Goal: Task Accomplishment & Management: Manage account settings

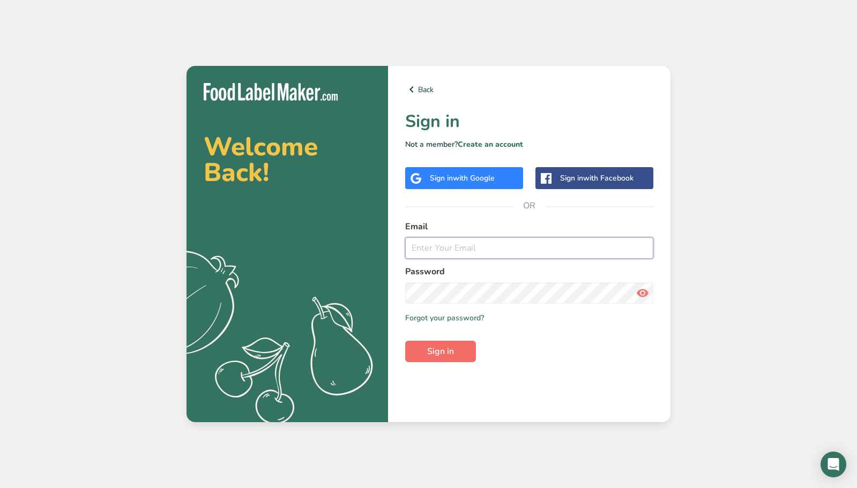
type input "[EMAIL_ADDRESS][DOMAIN_NAME]"
click at [450, 350] on span "Sign in" at bounding box center [440, 351] width 27 height 13
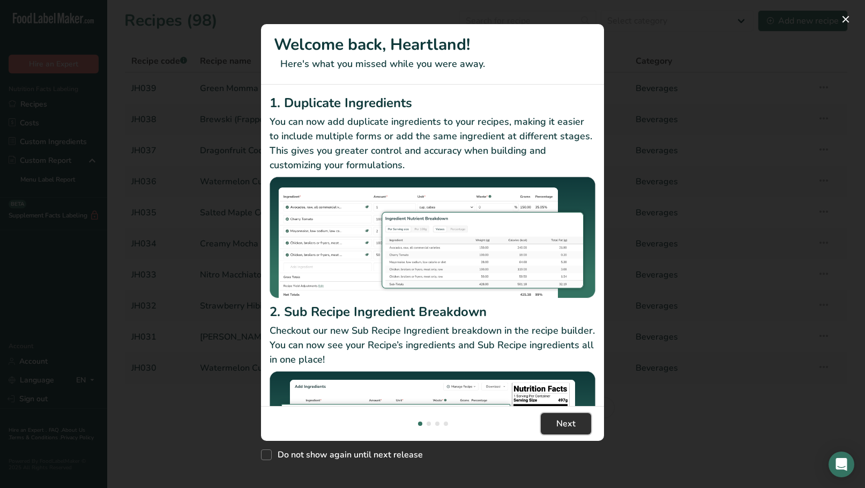
click at [568, 422] on span "Next" at bounding box center [566, 424] width 19 height 13
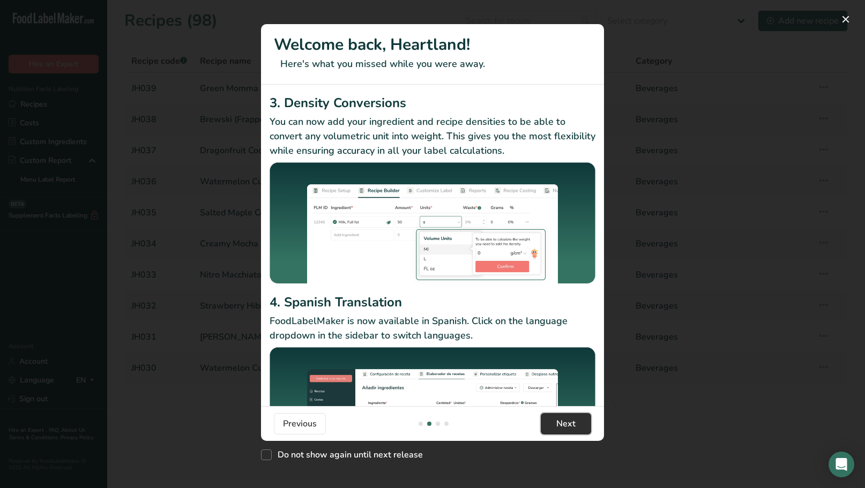
click at [569, 422] on span "Next" at bounding box center [566, 424] width 19 height 13
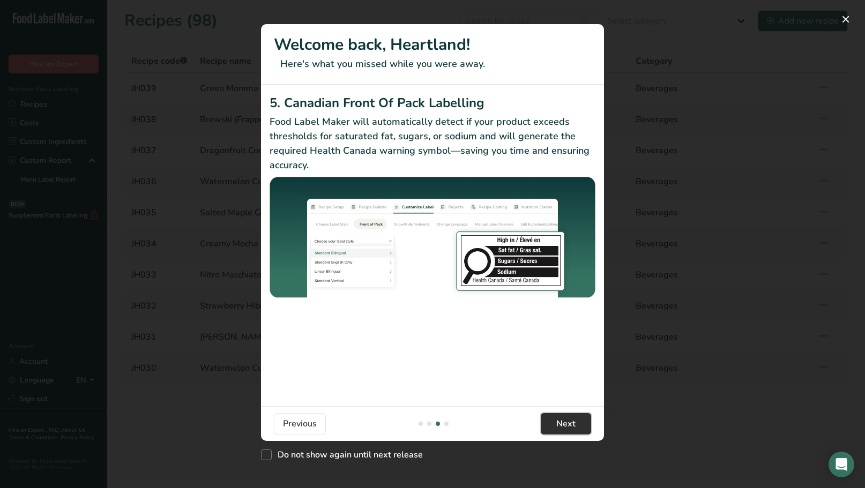
click at [570, 424] on span "Next" at bounding box center [566, 424] width 19 height 13
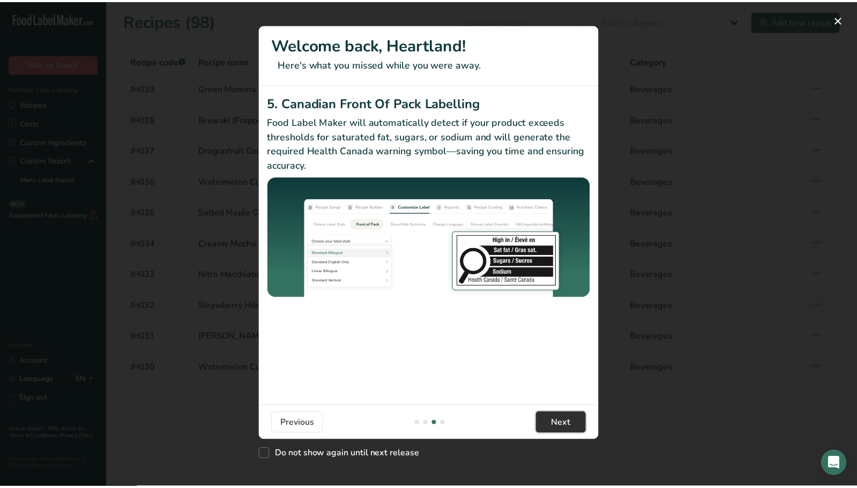
scroll to position [0, 1029]
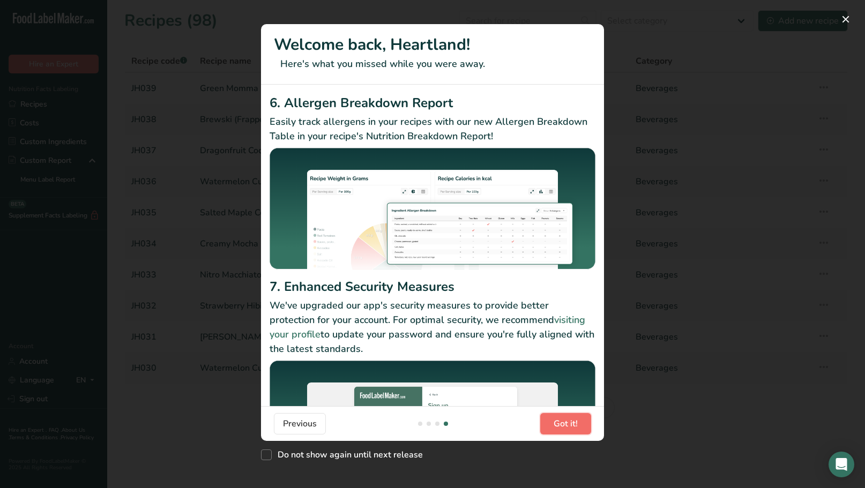
click at [570, 424] on span "Got it!" at bounding box center [566, 424] width 24 height 13
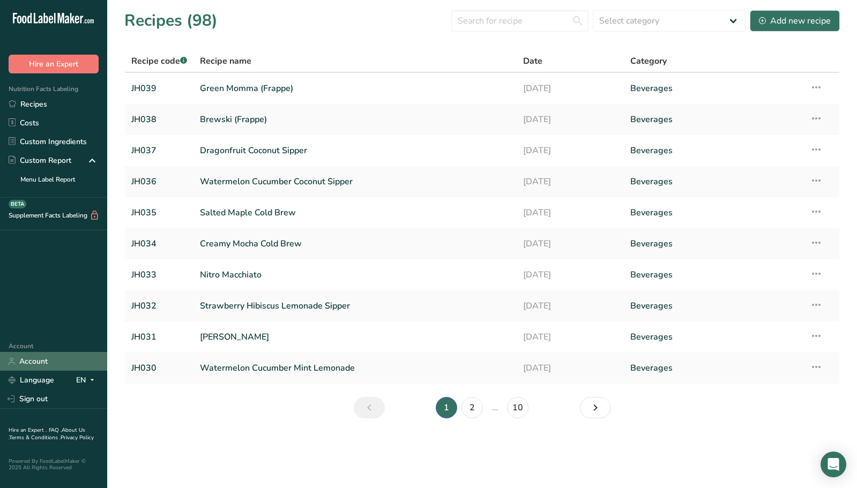
click at [40, 363] on link "Account" at bounding box center [53, 361] width 107 height 19
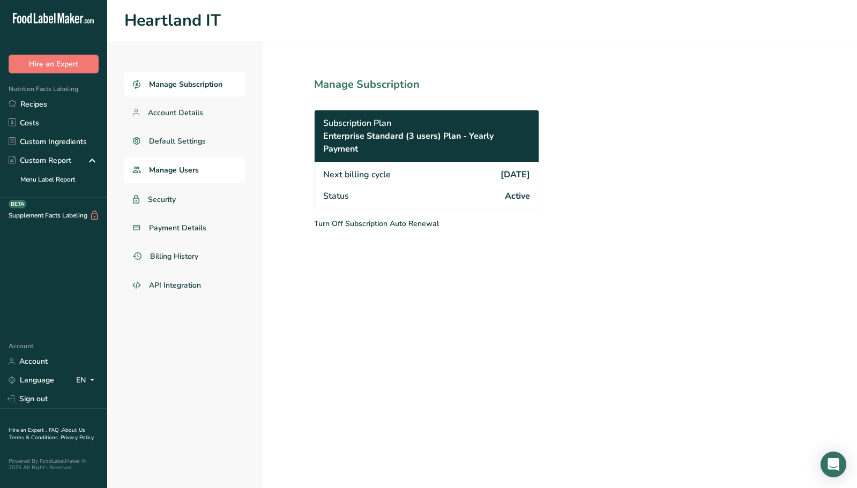
click at [188, 171] on span "Manage Users" at bounding box center [174, 170] width 50 height 11
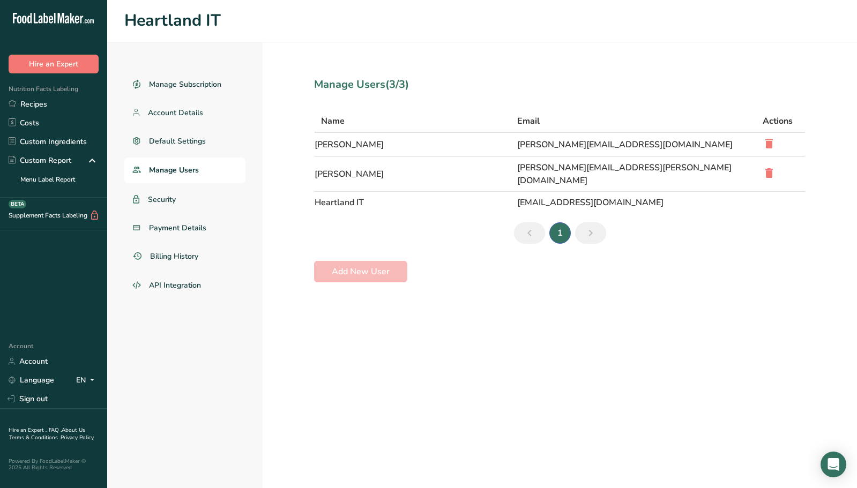
click at [300, 379] on section "Manage Users (3/3) Name Email Actions [PERSON_NAME] [PERSON_NAME][EMAIL_ADDRESS…" at bounding box center [560, 265] width 595 height 446
click at [315, 367] on section "Manage Users (3/3) Name Email Actions [PERSON_NAME] [PERSON_NAME][EMAIL_ADDRESS…" at bounding box center [560, 265] width 595 height 446
